Goal: Task Accomplishment & Management: Manage account settings

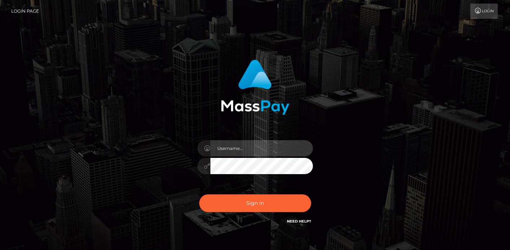
click at [235, 144] on input "text" at bounding box center [261, 148] width 102 height 16
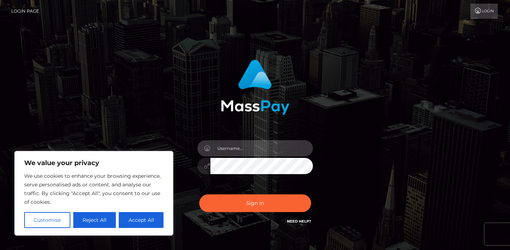
type input "[EMAIL_ADDRESS][DOMAIN_NAME]"
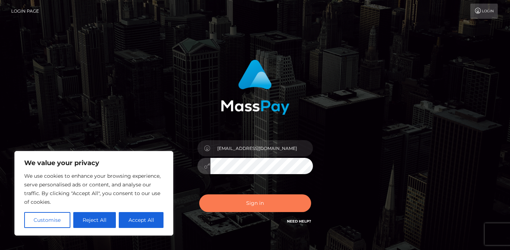
click at [244, 206] on button "Sign in" at bounding box center [255, 203] width 112 height 18
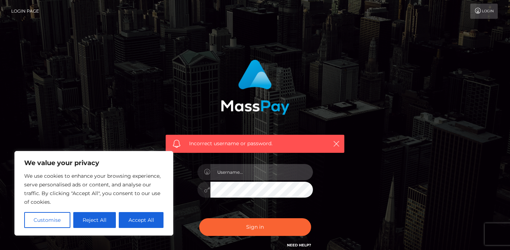
click at [252, 170] on input "text" at bounding box center [261, 172] width 102 height 16
click at [221, 171] on input "text" at bounding box center [261, 172] width 102 height 16
type input "caties"
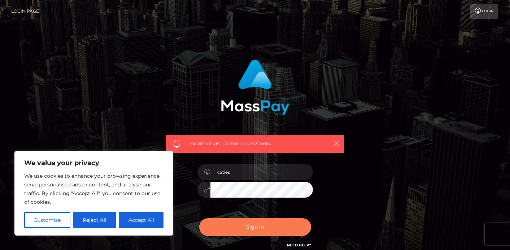
click at [269, 234] on button "Sign in" at bounding box center [255, 227] width 112 height 18
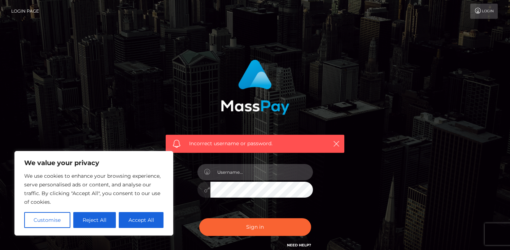
click at [242, 176] on input "text" at bounding box center [261, 172] width 102 height 16
type input "c"
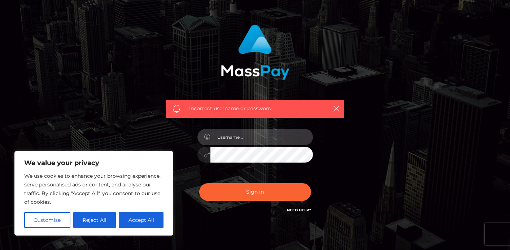
scroll to position [66, 0]
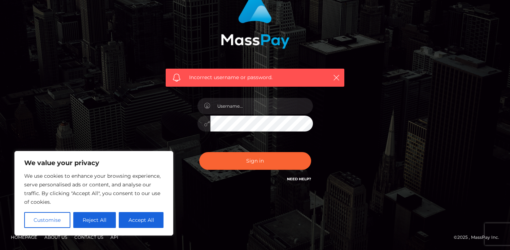
click at [304, 181] on h6 "Need Help?" at bounding box center [299, 178] width 24 height 6
click at [304, 178] on link "Need Help?" at bounding box center [299, 178] width 24 height 5
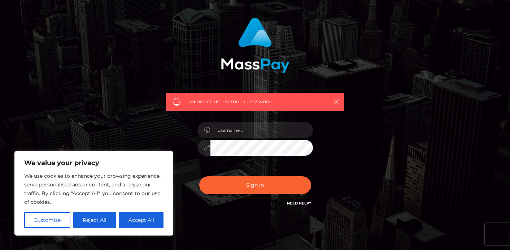
scroll to position [0, 0]
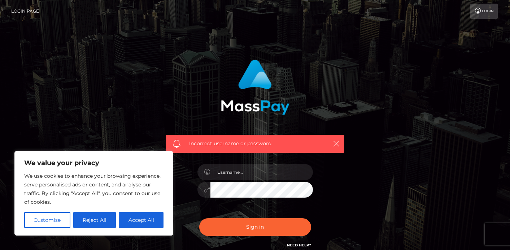
click at [340, 140] on button "button" at bounding box center [336, 143] width 9 height 9
click at [333, 148] on div "Incorrect username or password." at bounding box center [255, 144] width 179 height 18
click at [336, 145] on icon "button" at bounding box center [336, 143] width 7 height 7
click at [335, 143] on icon "button" at bounding box center [336, 143] width 7 height 7
click at [471, 3] on nav "Login Page Login" at bounding box center [255, 11] width 510 height 22
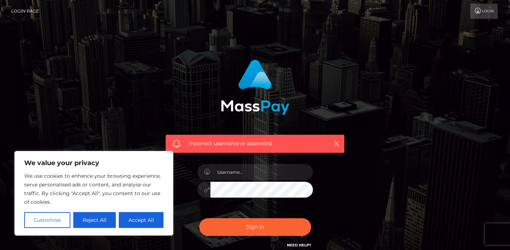
click at [474, 7] on link "Login" at bounding box center [483, 11] width 27 height 15
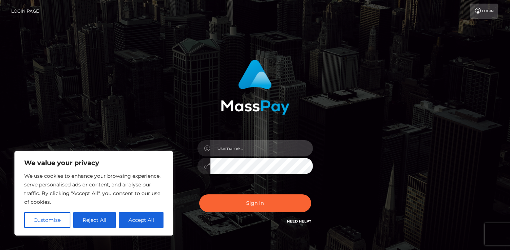
click at [283, 150] on input "text" at bounding box center [261, 148] width 102 height 16
type input "[EMAIL_ADDRESS][DOMAIN_NAME]"
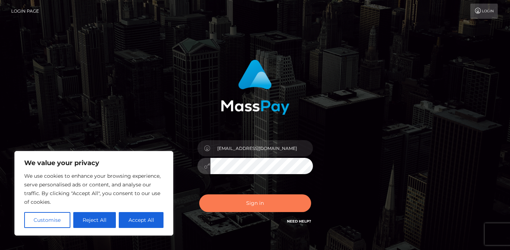
click at [242, 197] on button "Sign in" at bounding box center [255, 203] width 112 height 18
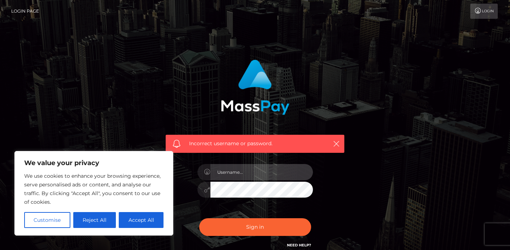
click at [240, 168] on input "text" at bounding box center [261, 172] width 102 height 16
click at [260, 179] on input "catiescos" at bounding box center [261, 172] width 102 height 16
type input "catiescos"
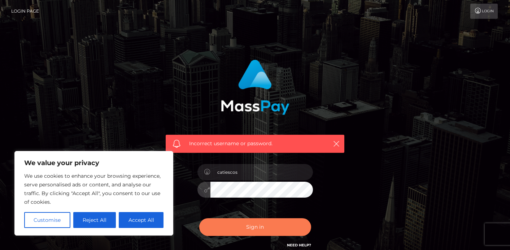
click at [264, 222] on button "Sign in" at bounding box center [255, 227] width 112 height 18
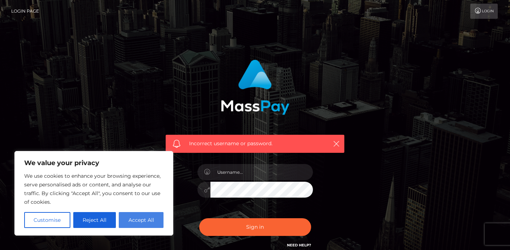
click at [147, 224] on button "Accept All" at bounding box center [141, 220] width 45 height 16
checkbox input "true"
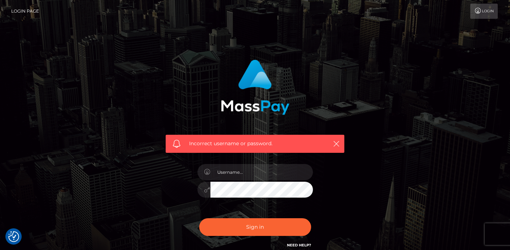
scroll to position [66, 0]
